Goal: Find specific page/section: Find specific page/section

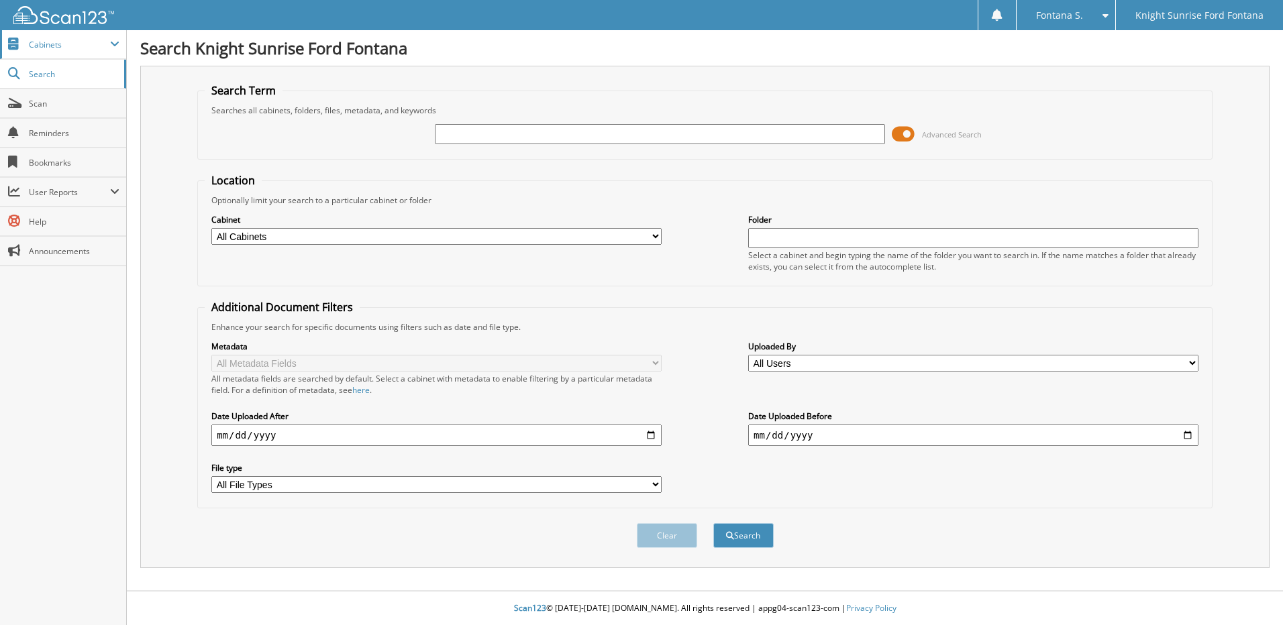
click at [74, 39] on span "Cabinets" at bounding box center [69, 44] width 81 height 11
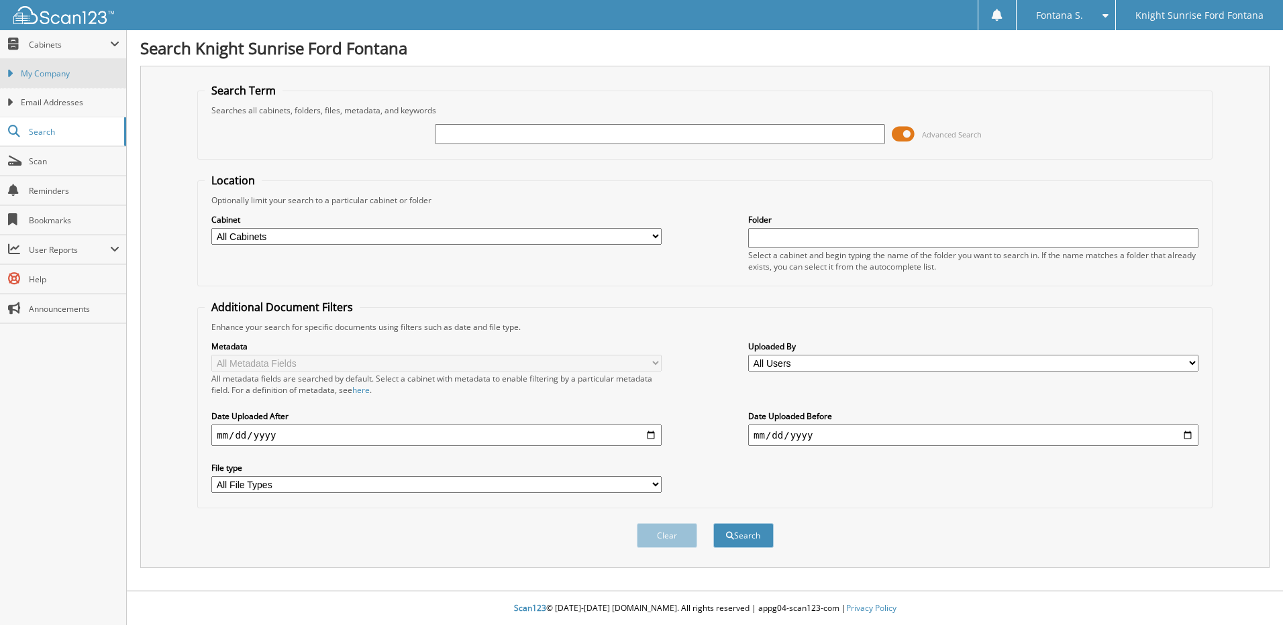
click at [68, 71] on span "My Company" at bounding box center [70, 74] width 99 height 12
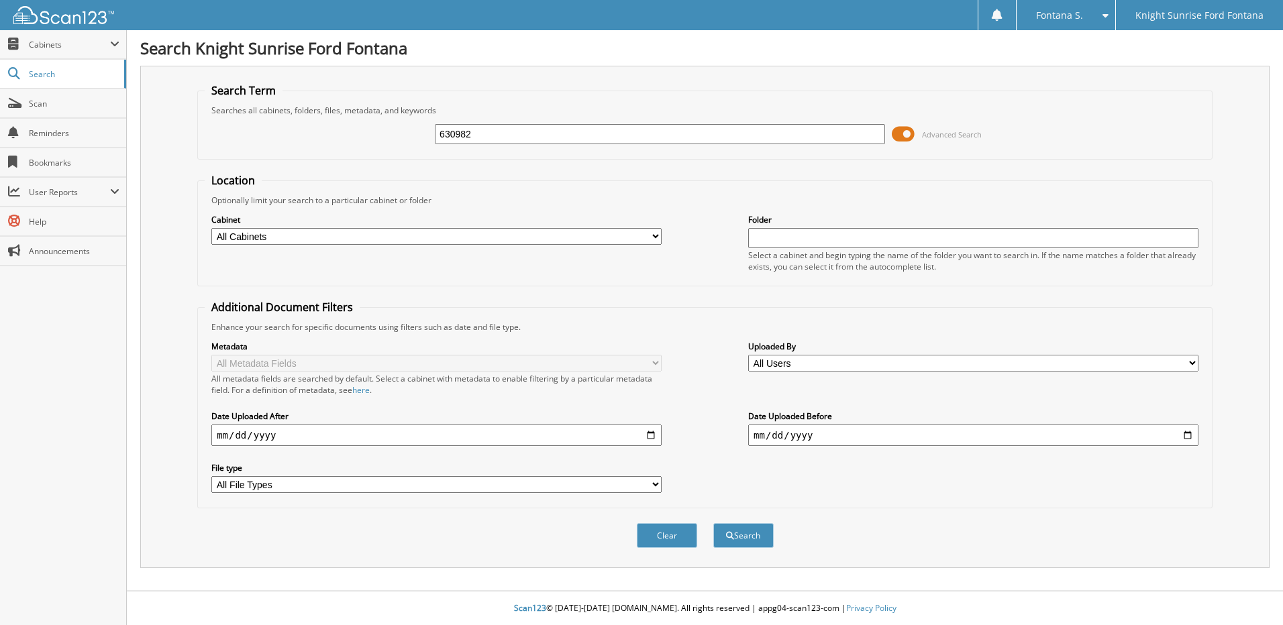
type input "630982"
click at [713, 523] on button "Search" at bounding box center [743, 535] width 60 height 25
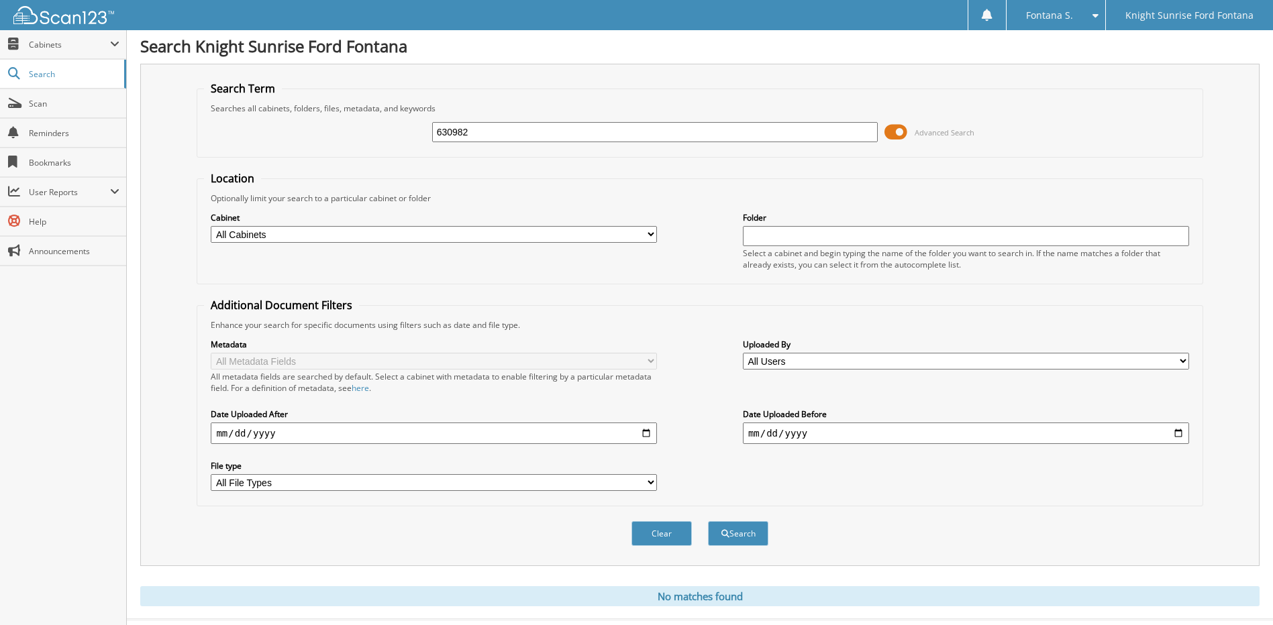
scroll to position [31, 0]
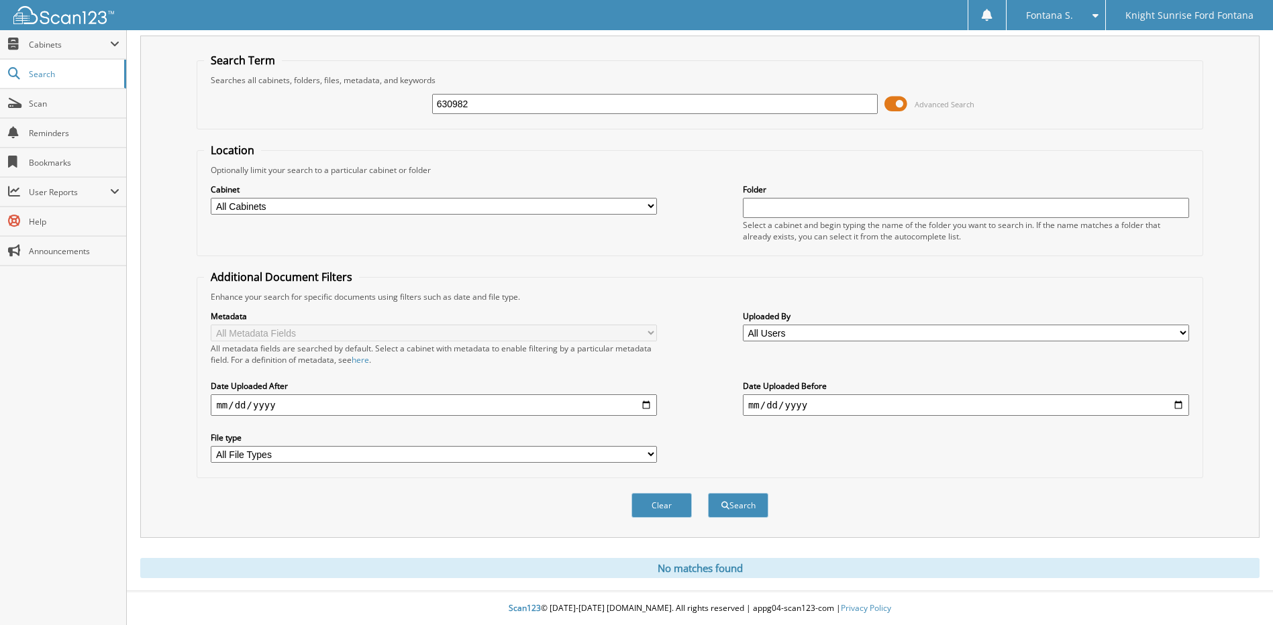
click at [896, 101] on span at bounding box center [895, 104] width 23 height 20
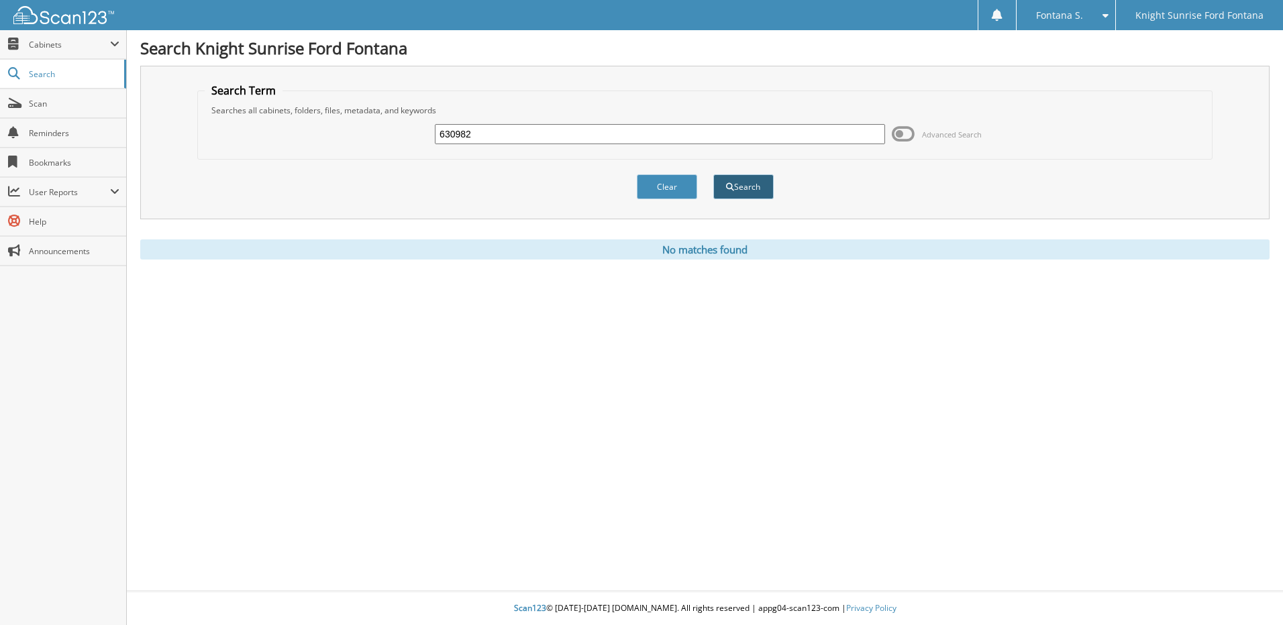
click at [735, 184] on button "Search" at bounding box center [743, 186] width 60 height 25
